Goal: Information Seeking & Learning: Learn about a topic

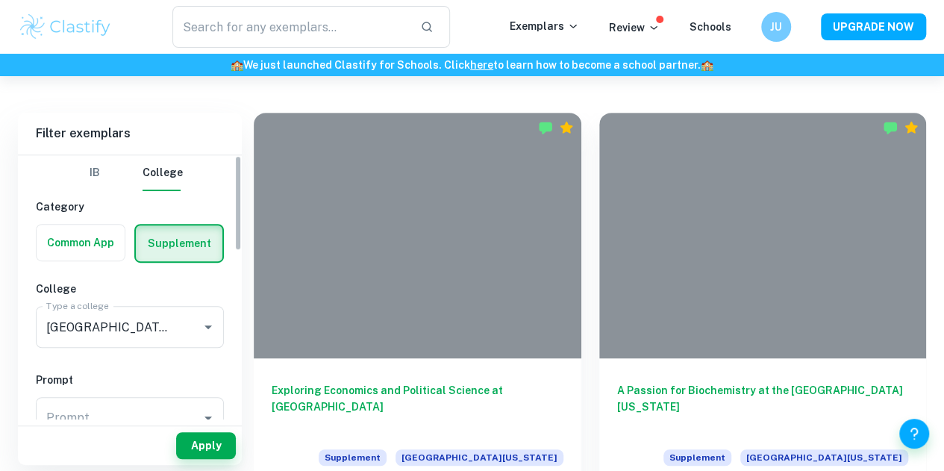
scroll to position [333, 0]
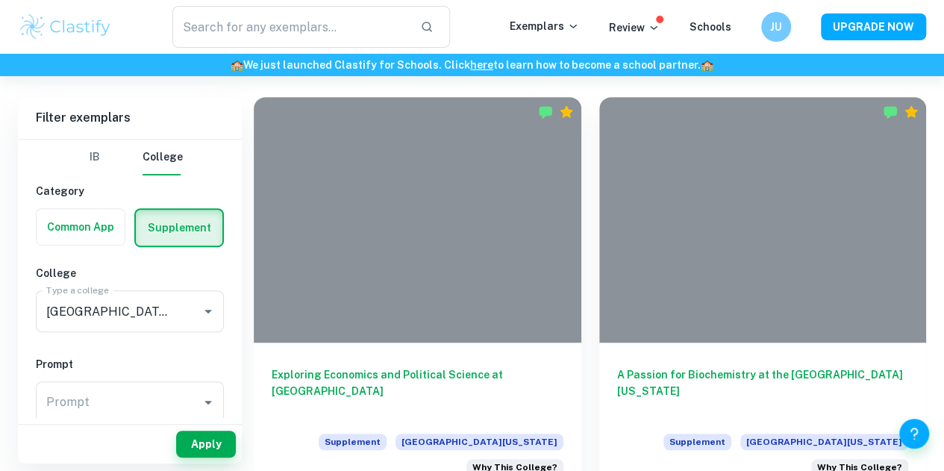
click at [185, 299] on div "[GEOGRAPHIC_DATA][US_STATE] Type a college" at bounding box center [130, 311] width 188 height 42
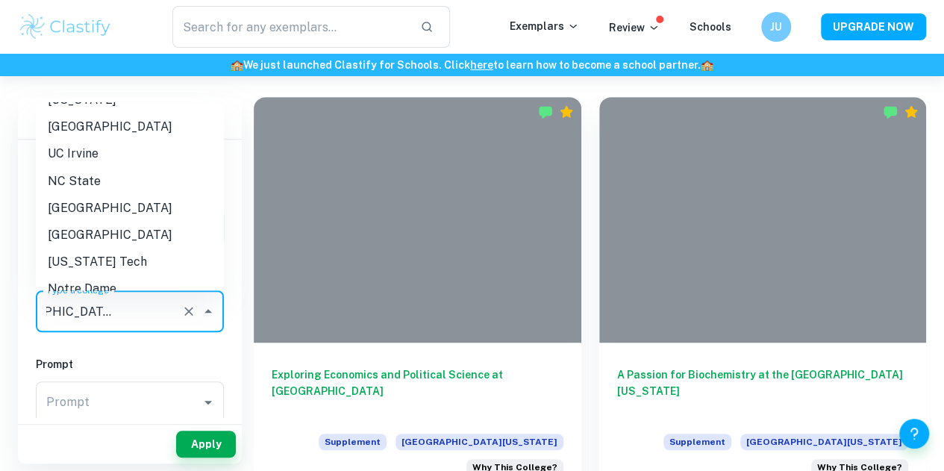
scroll to position [1337, 0]
click at [121, 276] on li "Notre Dame" at bounding box center [130, 289] width 188 height 27
type input "Notre Dame"
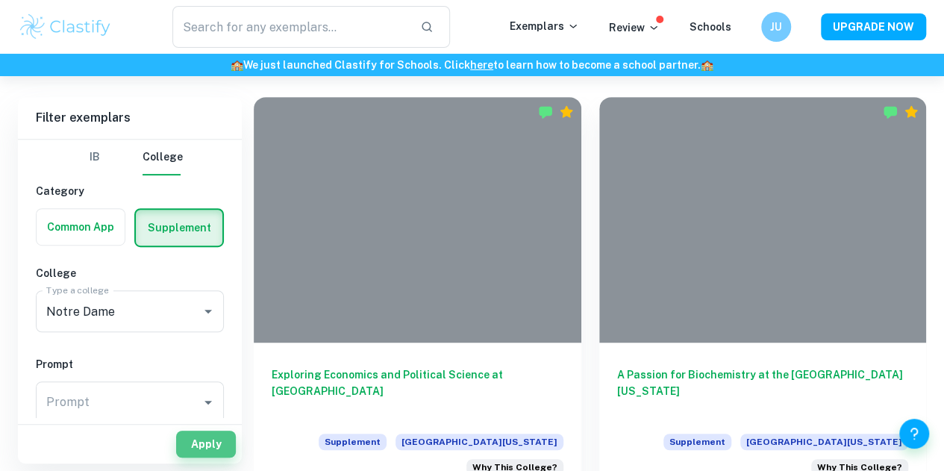
click at [202, 444] on button "Apply" at bounding box center [206, 444] width 60 height 27
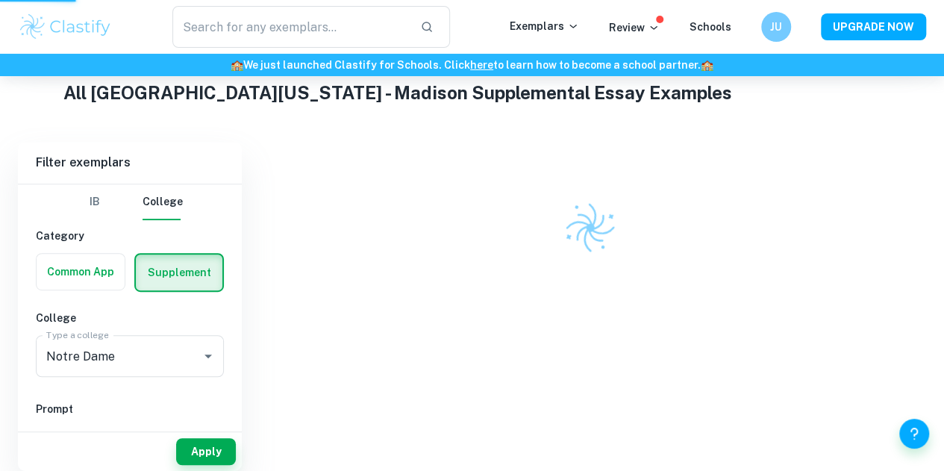
scroll to position [243, 0]
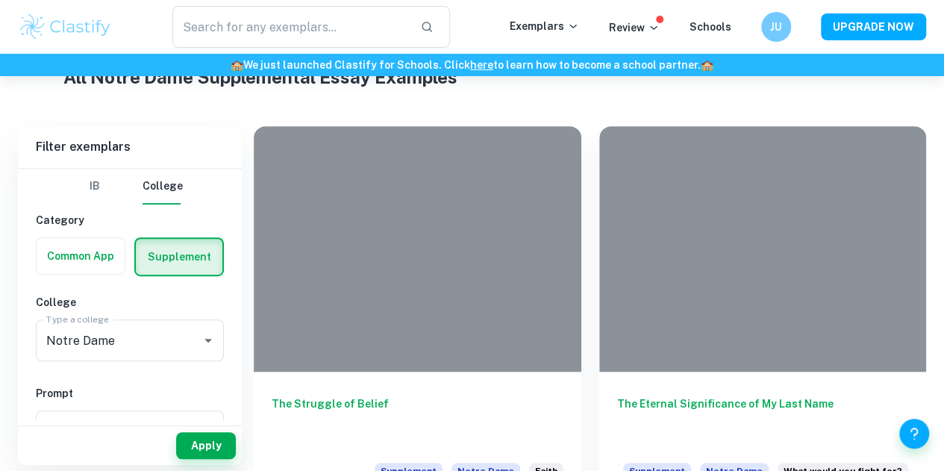
scroll to position [305, 0]
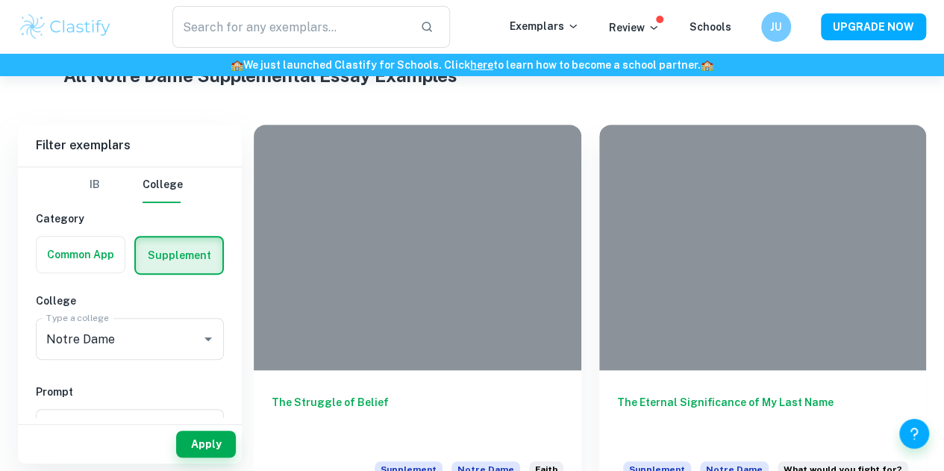
click at [369, 261] on div at bounding box center [418, 248] width 328 height 246
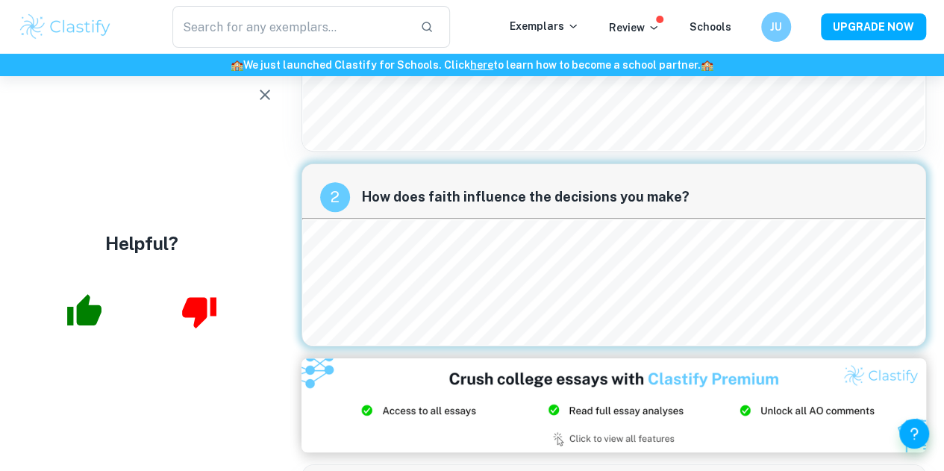
scroll to position [181, 0]
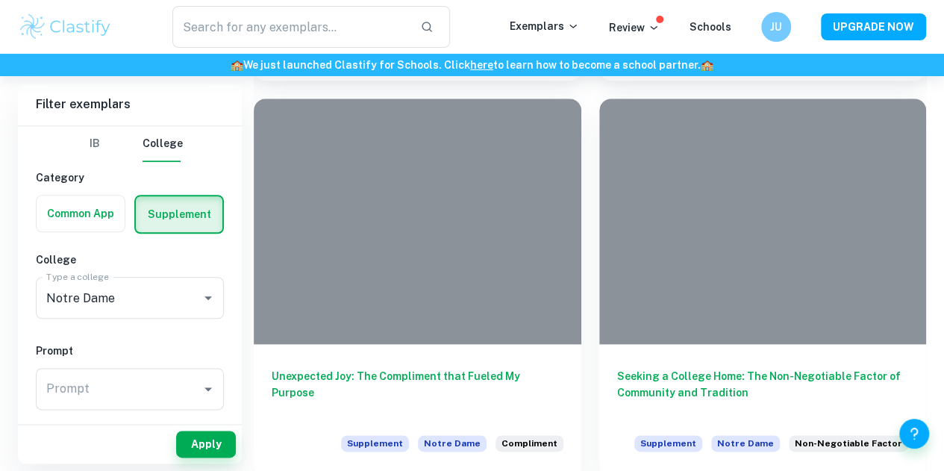
scroll to position [730, 0]
click at [599, 343] on div "Seeking a College Home: The Non-Negotiable Factor of Community and Tradition Su…" at bounding box center [763, 410] width 328 height 134
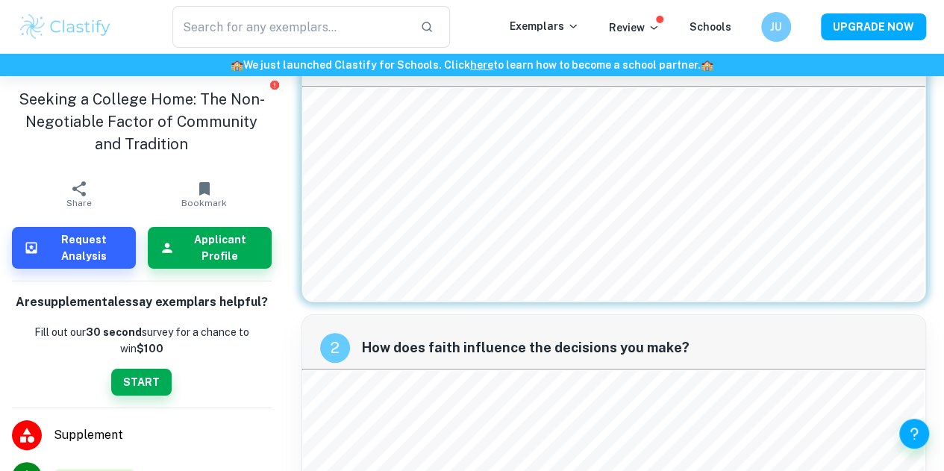
scroll to position [110, 0]
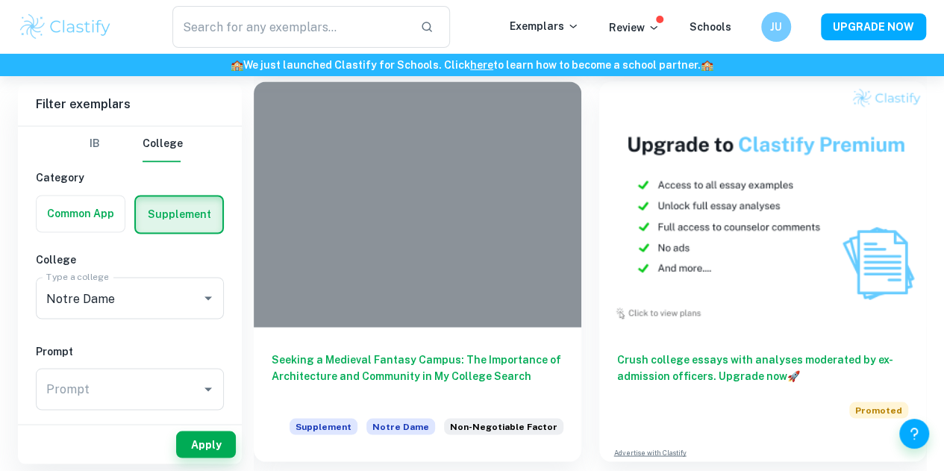
scroll to position [1141, 0]
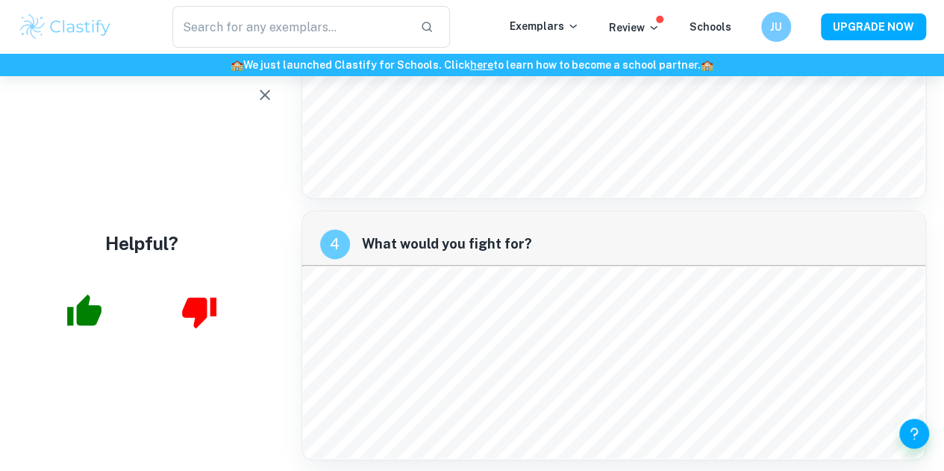
scroll to position [840, 0]
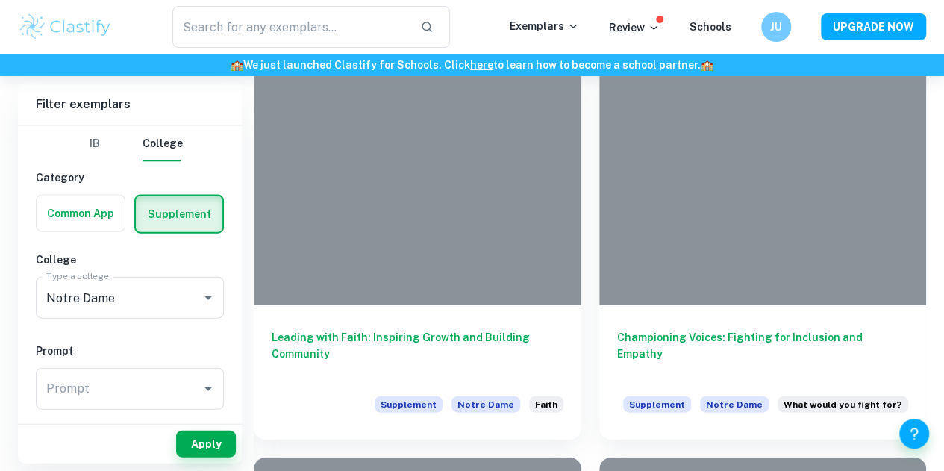
scroll to position [1565, 0]
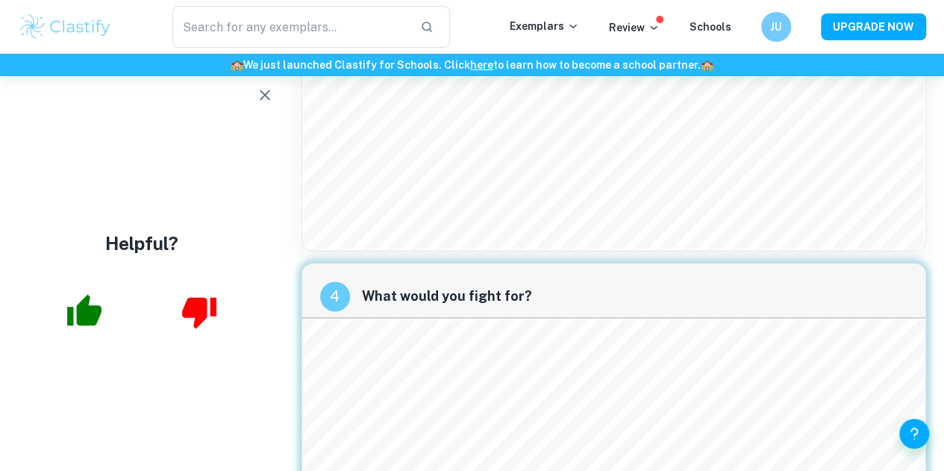
scroll to position [1016, 0]
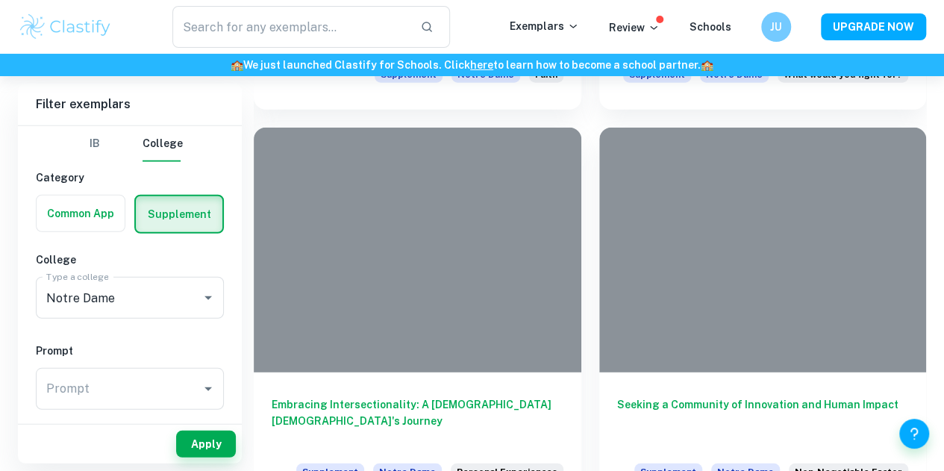
scroll to position [1910, 0]
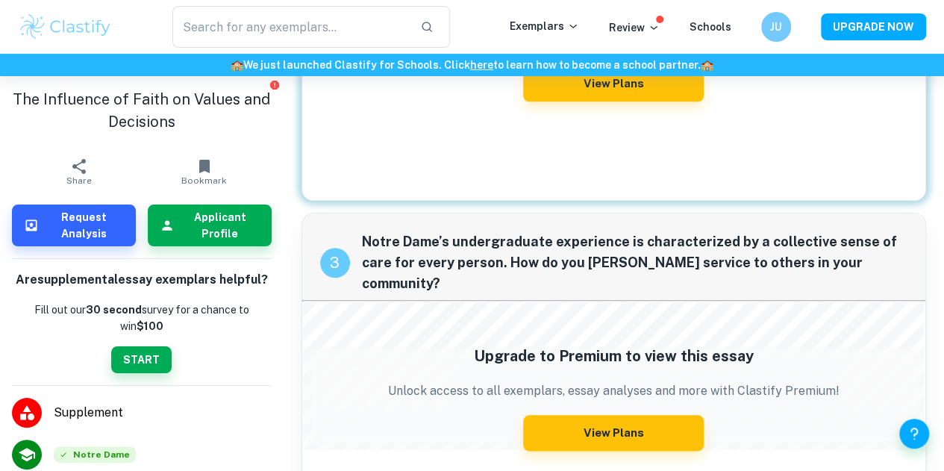
scroll to position [616, 0]
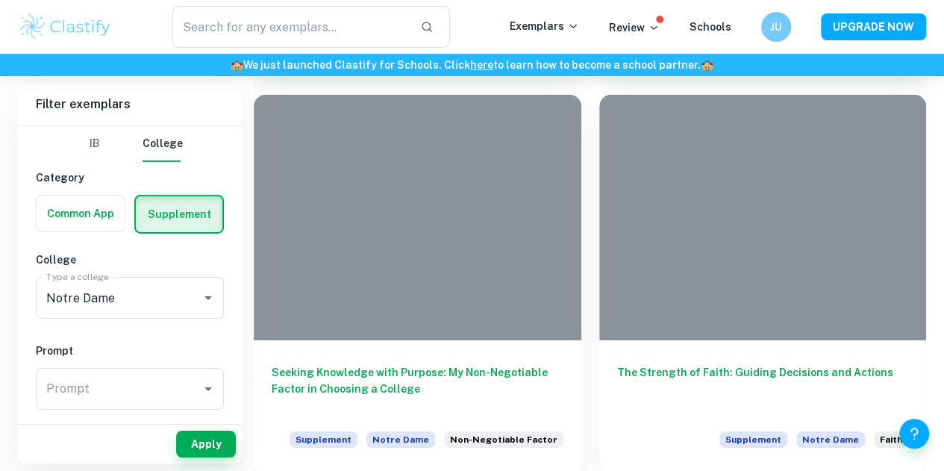
scroll to position [2321, 0]
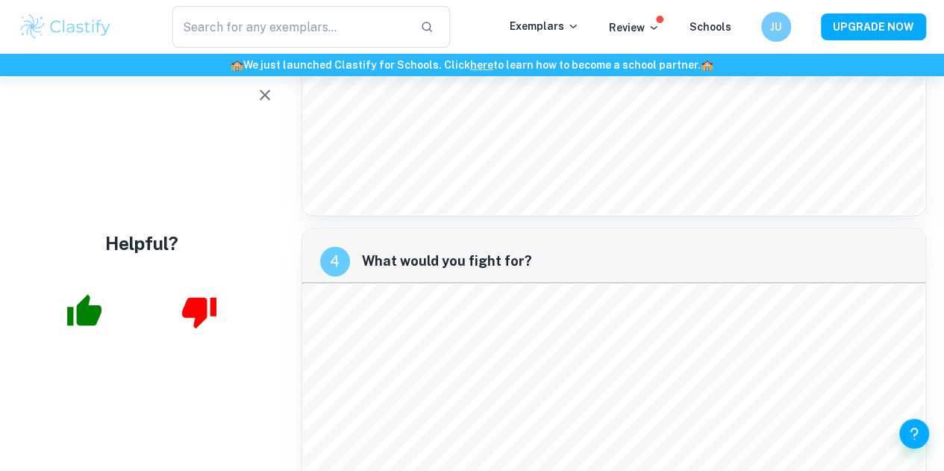
scroll to position [966, 0]
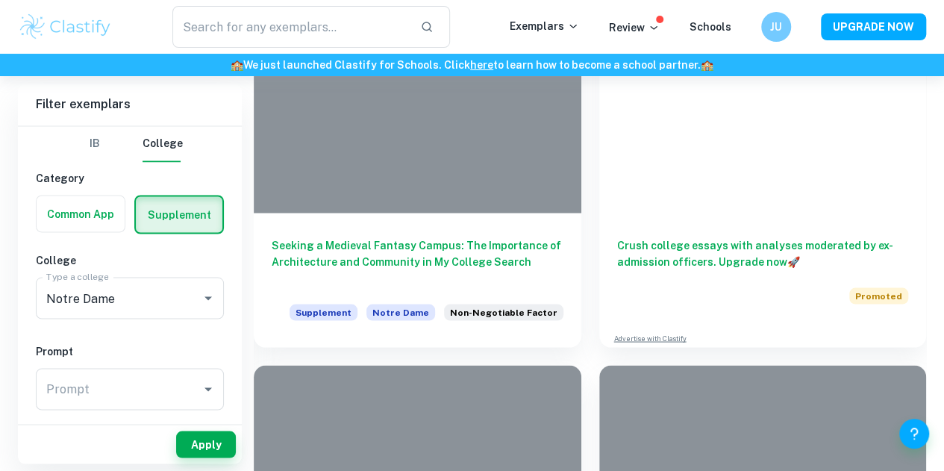
scroll to position [1176, 0]
